Goal: Navigation & Orientation: Find specific page/section

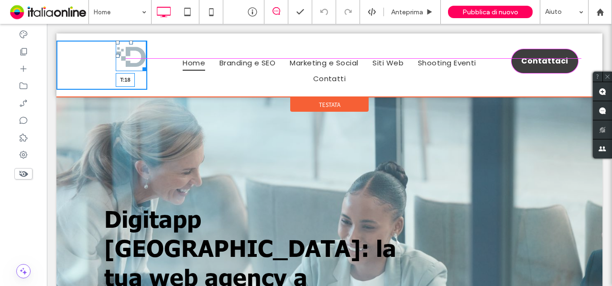
drag, startPoint x: 132, startPoint y: 43, endPoint x: 131, endPoint y: 52, distance: 9.6
click at [131, 44] on div at bounding box center [131, 43] width 4 height 4
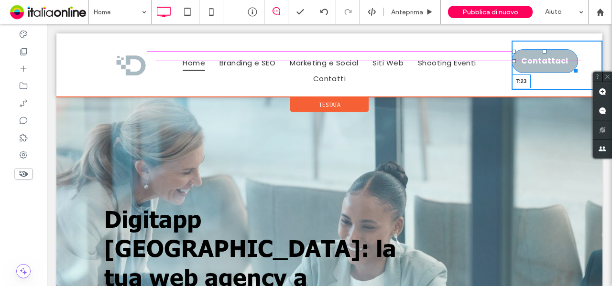
click at [542, 53] on div at bounding box center [544, 52] width 4 height 4
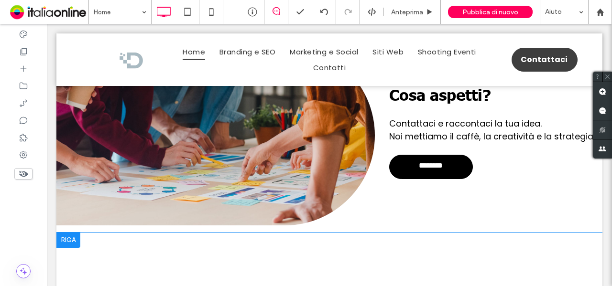
scroll to position [1857, 0]
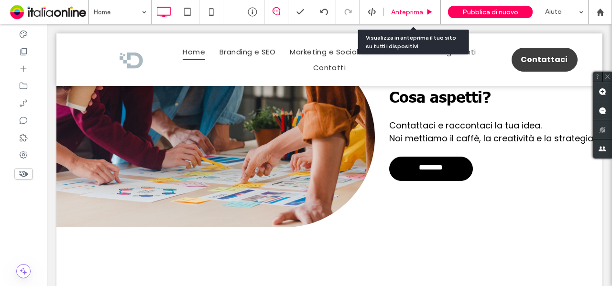
click at [419, 14] on span "Anteprima" at bounding box center [407, 12] width 32 height 8
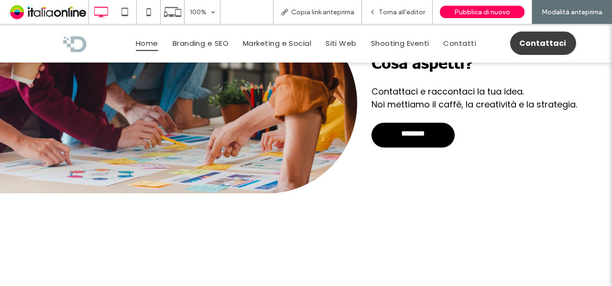
scroll to position [1831, 0]
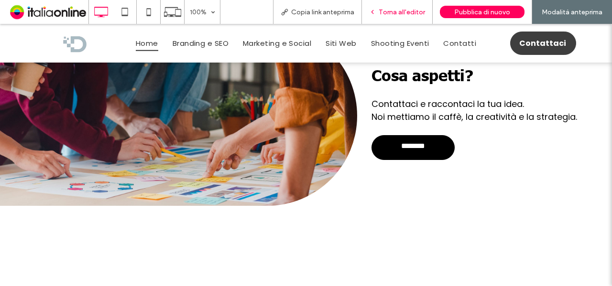
click at [419, 14] on span "Torna all'editor" at bounding box center [401, 12] width 46 height 8
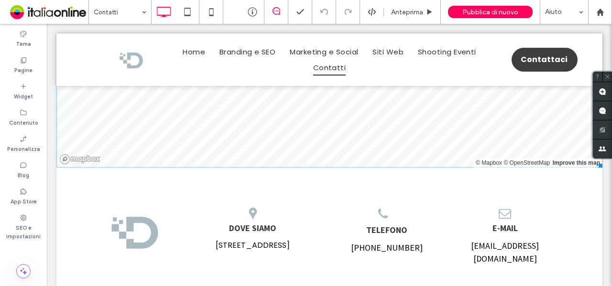
scroll to position [818, 0]
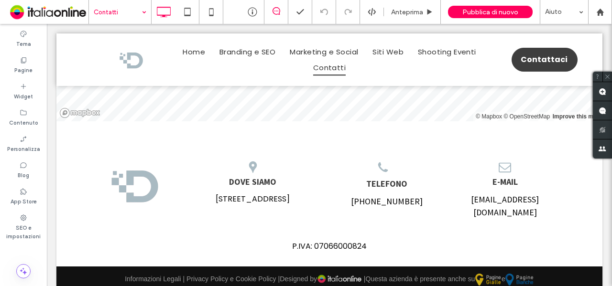
click at [121, 11] on input at bounding box center [118, 12] width 48 height 24
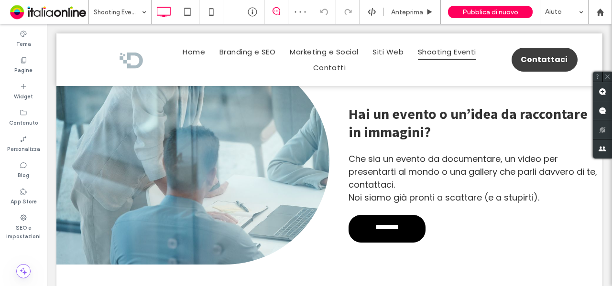
scroll to position [1661, 0]
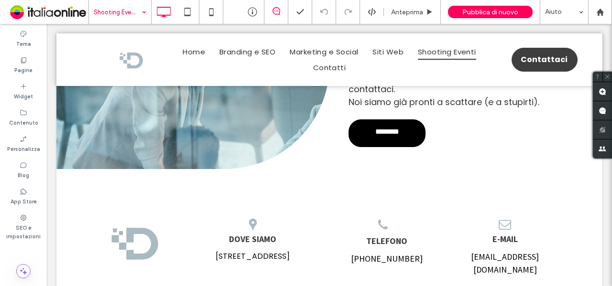
click at [130, 11] on input at bounding box center [118, 12] width 48 height 24
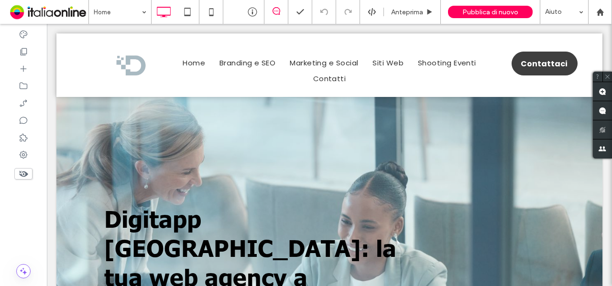
drag, startPoint x: 0, startPoint y: 309, endPoint x: 97, endPoint y: 25, distance: 299.7
